Goal: Task Accomplishment & Management: Use online tool/utility

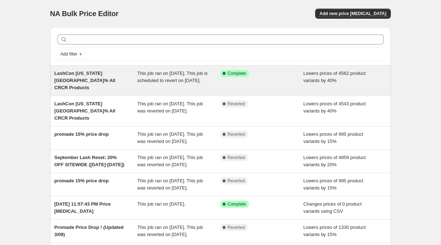
click at [210, 84] on div "This job ran on [DATE]. This job is scheduled to revert on [DATE]." at bounding box center [178, 81] width 83 height 22
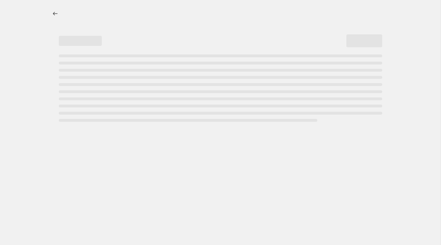
select select "percentage"
select select "product_status"
select select "collection"
select select "not_equal"
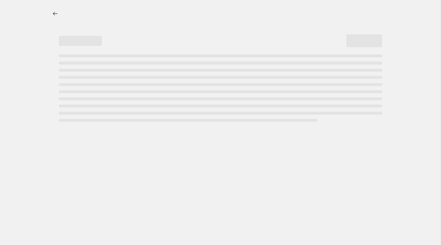
select select "product_type"
select select "not_equal"
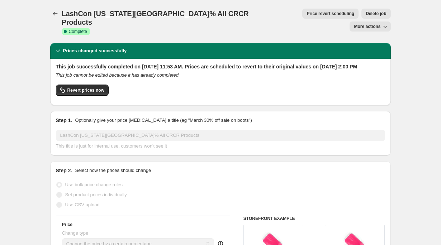
click at [302, 17] on button "Price revert scheduling" at bounding box center [330, 14] width 56 height 10
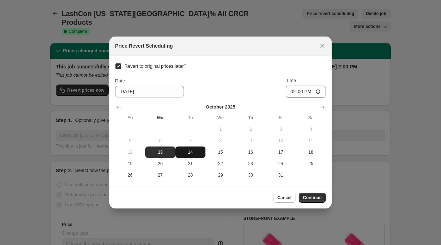
click at [195, 155] on button "14" at bounding box center [190, 152] width 30 height 11
type input "[DATE]"
click at [316, 200] on span "Continue" at bounding box center [312, 198] width 19 height 6
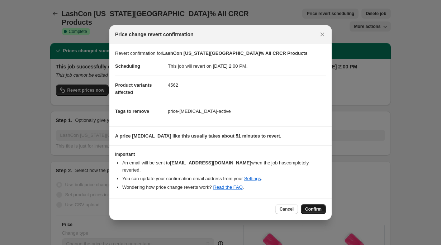
click at [320, 210] on button "Confirm" at bounding box center [313, 210] width 25 height 10
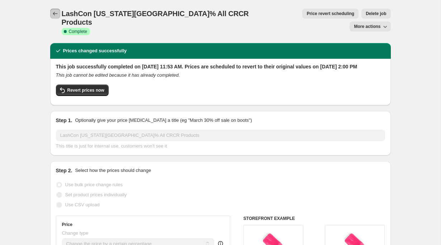
click at [55, 13] on icon "Price change jobs" at bounding box center [55, 13] width 7 height 7
